Goal: Information Seeking & Learning: Learn about a topic

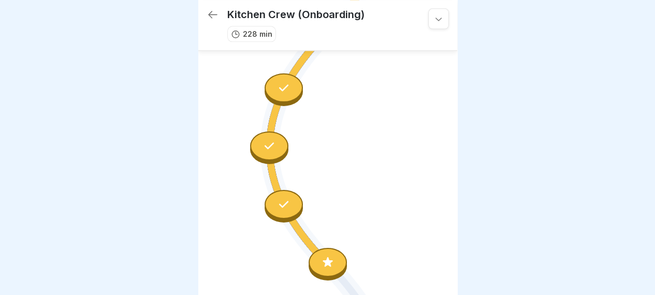
scroll to position [2627, 0]
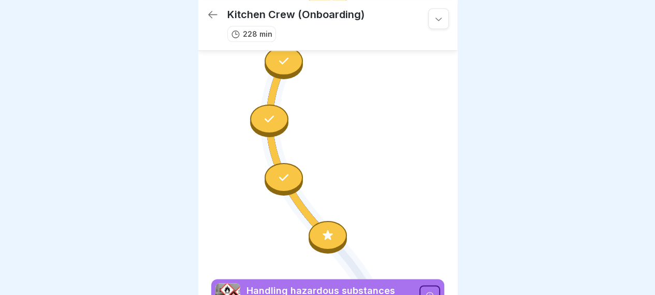
click at [324, 229] on icon at bounding box center [327, 235] width 13 height 13
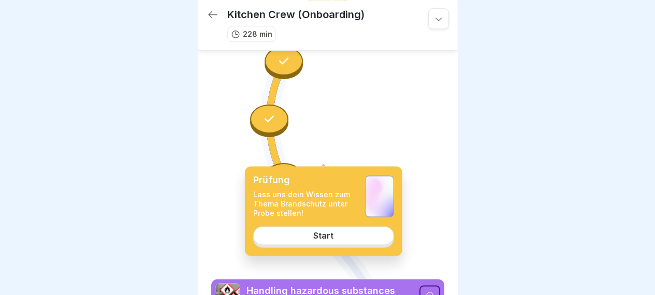
click at [321, 230] on link "Start" at bounding box center [323, 235] width 141 height 19
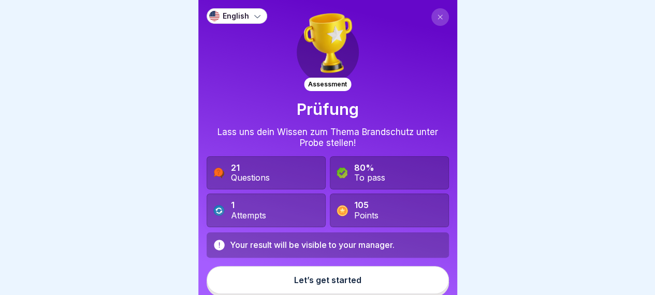
click at [432, 21] on button at bounding box center [441, 17] width 18 height 18
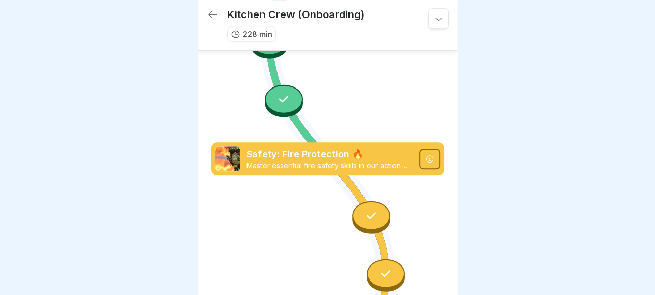
scroll to position [2246, 0]
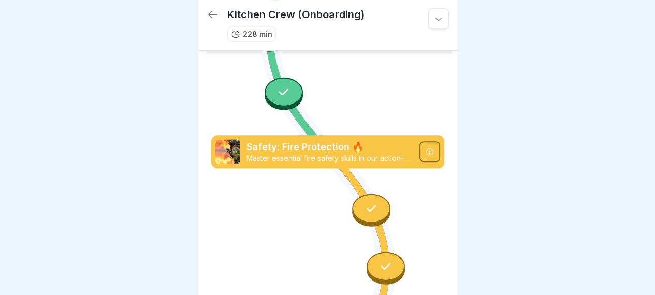
click at [373, 194] on div at bounding box center [371, 208] width 38 height 29
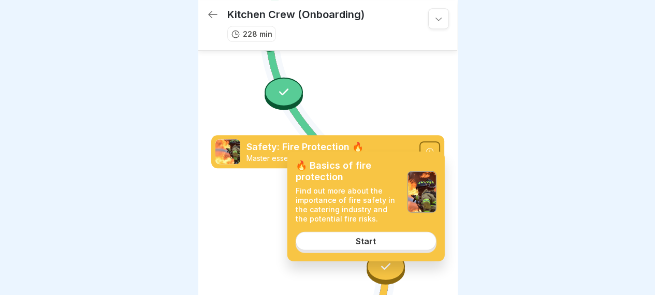
click at [341, 240] on link "Start" at bounding box center [366, 241] width 141 height 19
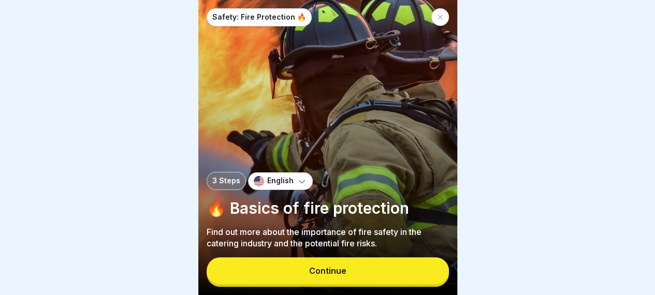
drag, startPoint x: 648, startPoint y: 98, endPoint x: 659, endPoint y: 108, distance: 14.3
click at [655, 108] on html "Safety: Fire Protection 🔥 3 Steps English 🔥 Basics of fire protection Find out …" at bounding box center [327, 147] width 655 height 295
click at [353, 284] on button "Continue" at bounding box center [328, 271] width 243 height 27
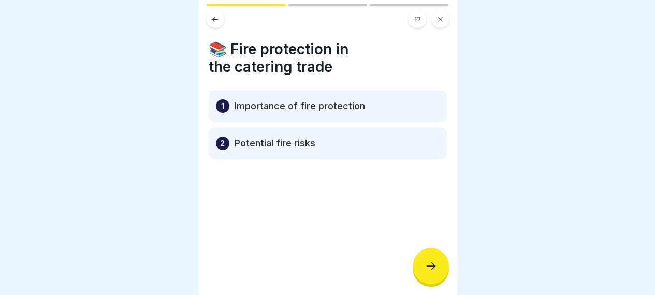
click at [428, 272] on icon at bounding box center [431, 266] width 12 height 12
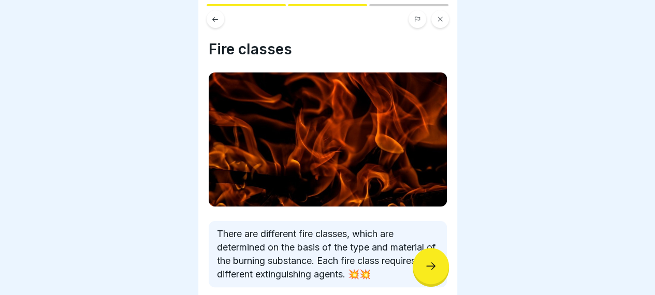
click at [438, 277] on div at bounding box center [431, 266] width 36 height 36
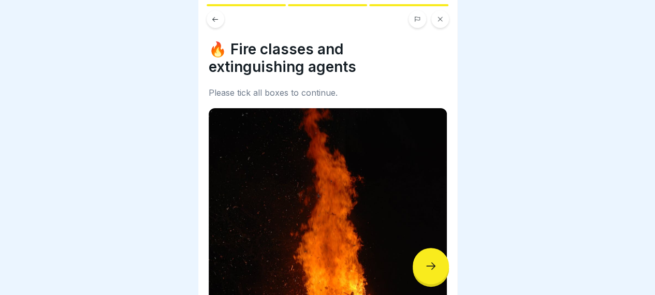
scroll to position [8, 0]
click at [458, 218] on div at bounding box center [327, 147] width 655 height 295
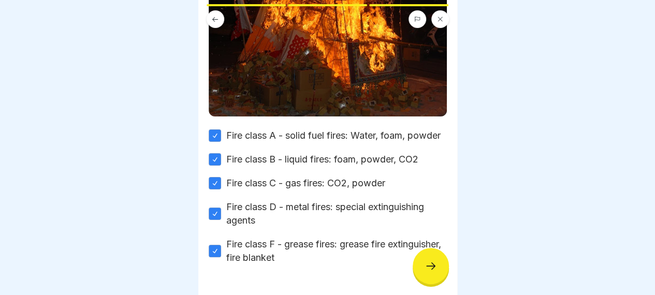
scroll to position [351, 0]
